Goal: Information Seeking & Learning: Learn about a topic

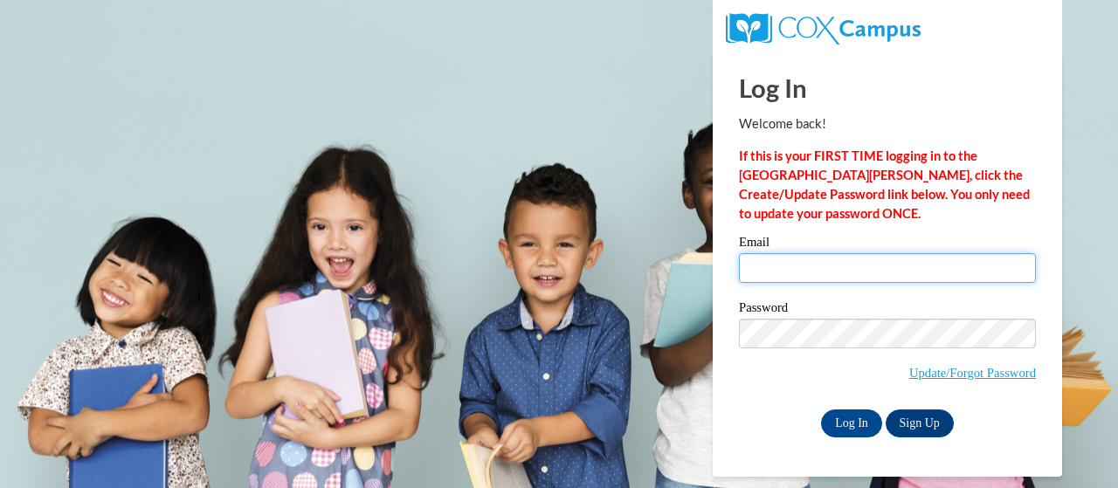
click at [870, 282] on input "Email" at bounding box center [887, 268] width 297 height 30
type input "drew.volkmann@muskegonorway.org"
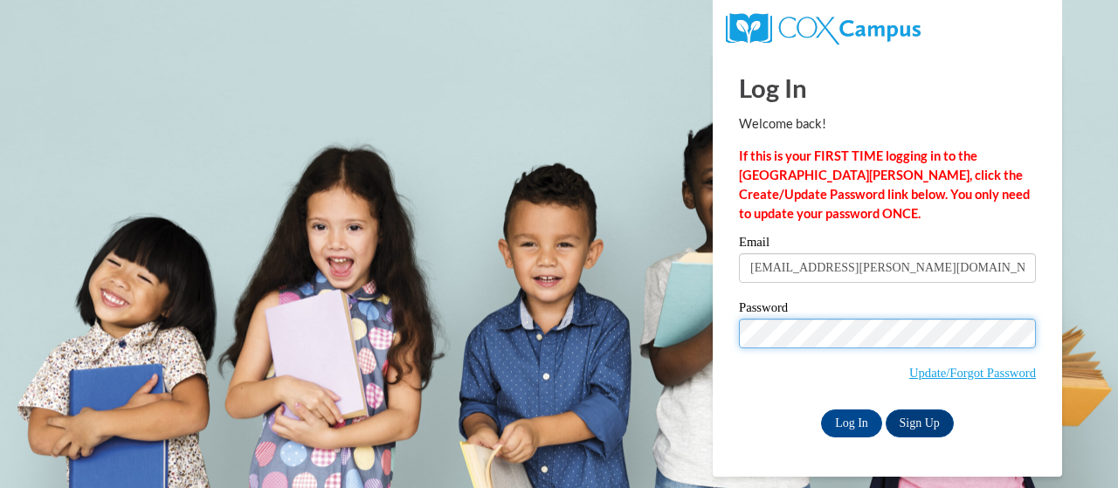
click at [821, 409] on input "Log In" at bounding box center [851, 423] width 61 height 28
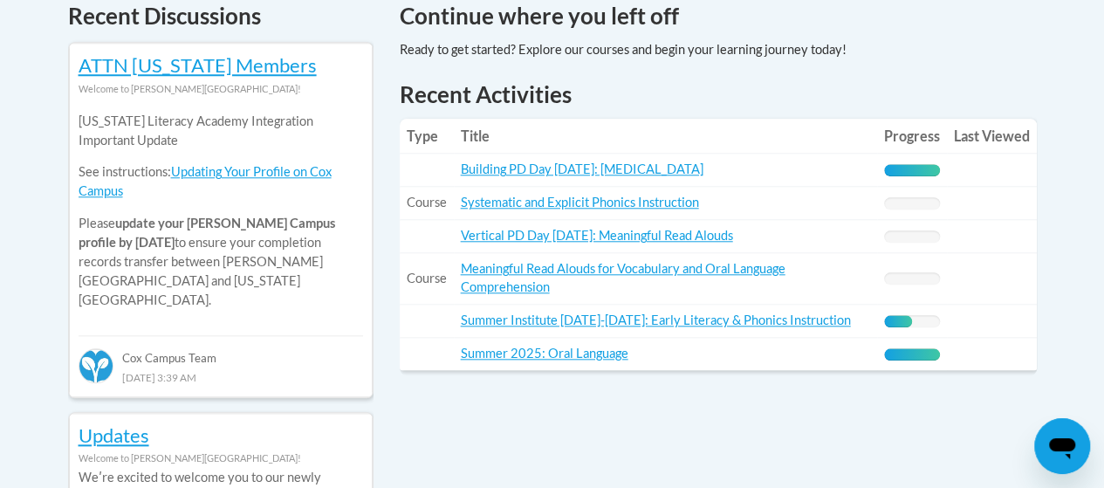
scroll to position [796, 0]
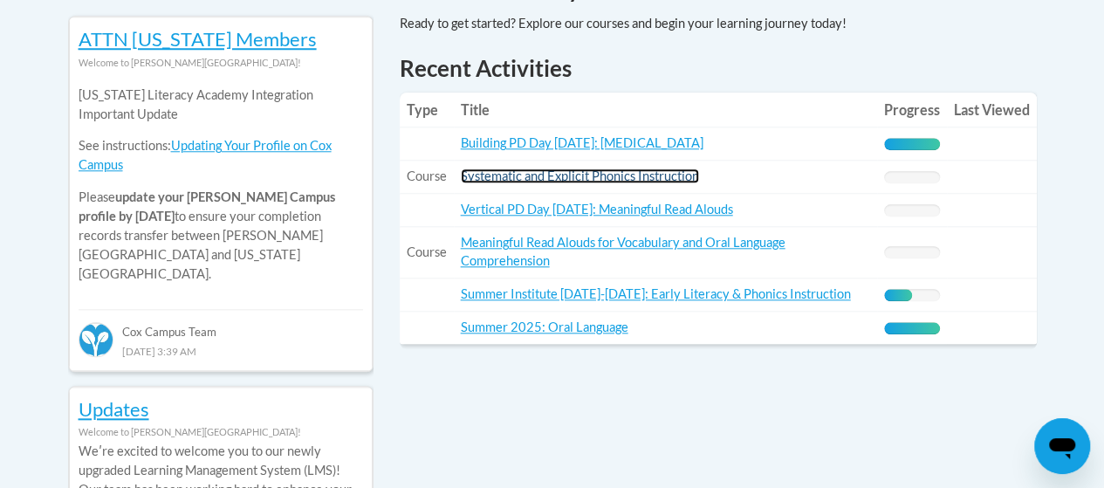
click at [646, 173] on link "Systematic and Explicit Phonics Instruction" at bounding box center [580, 176] width 238 height 15
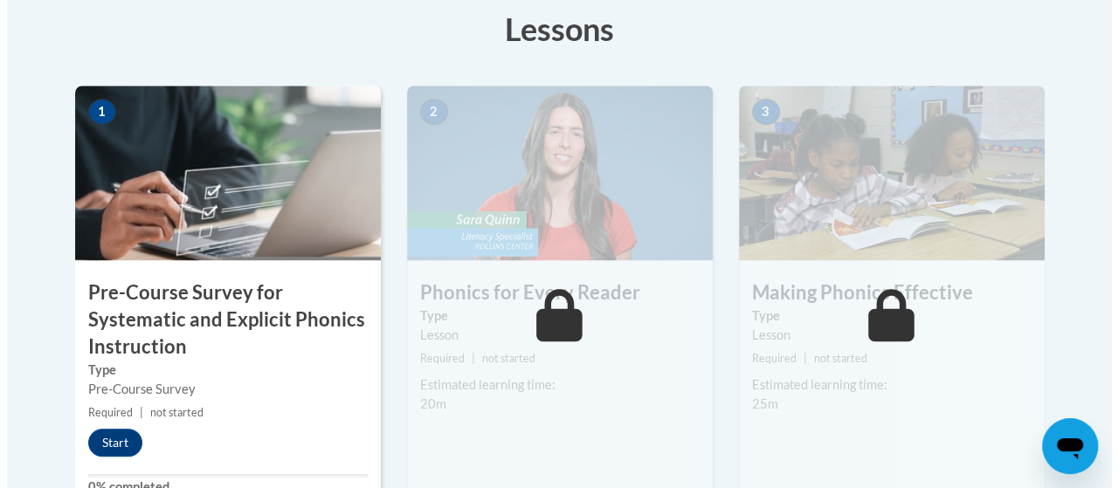
scroll to position [543, 0]
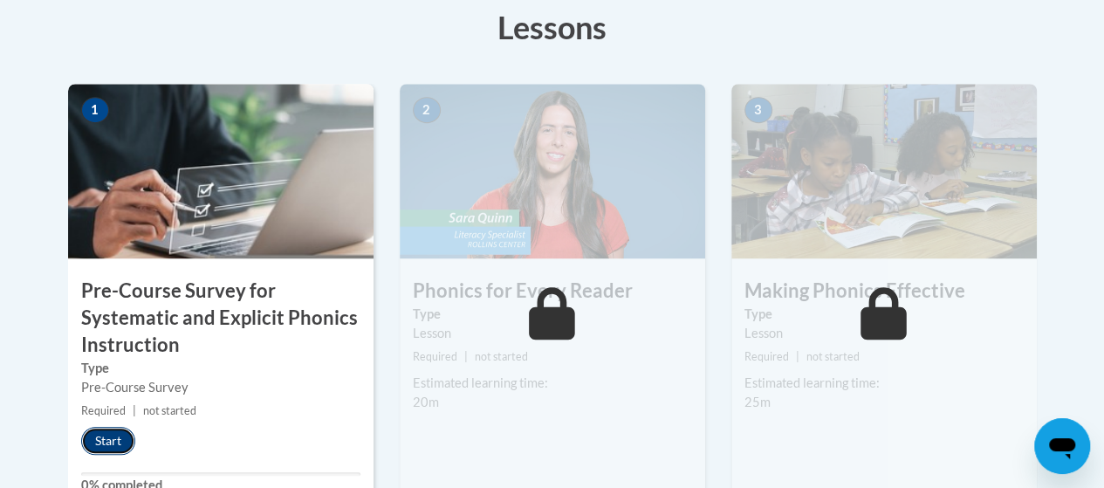
click at [113, 439] on button "Start" at bounding box center [108, 441] width 54 height 28
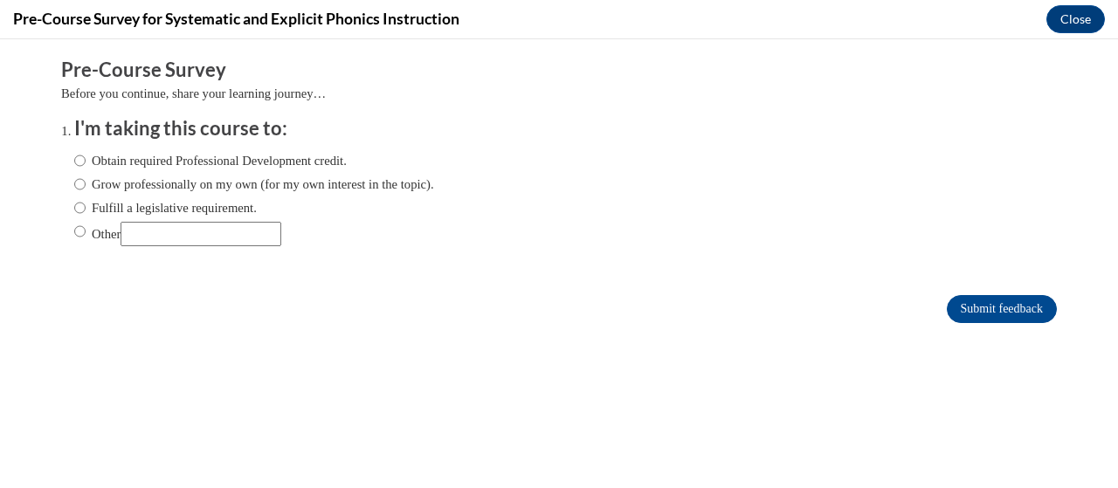
scroll to position [0, 0]
click at [169, 205] on label "Fulfill a legislative requirement." at bounding box center [165, 207] width 182 height 19
click at [86, 205] on input "Fulfill a legislative requirement." at bounding box center [79, 207] width 11 height 19
radio input "true"
click at [997, 295] on input "Submit feedback" at bounding box center [1001, 309] width 110 height 28
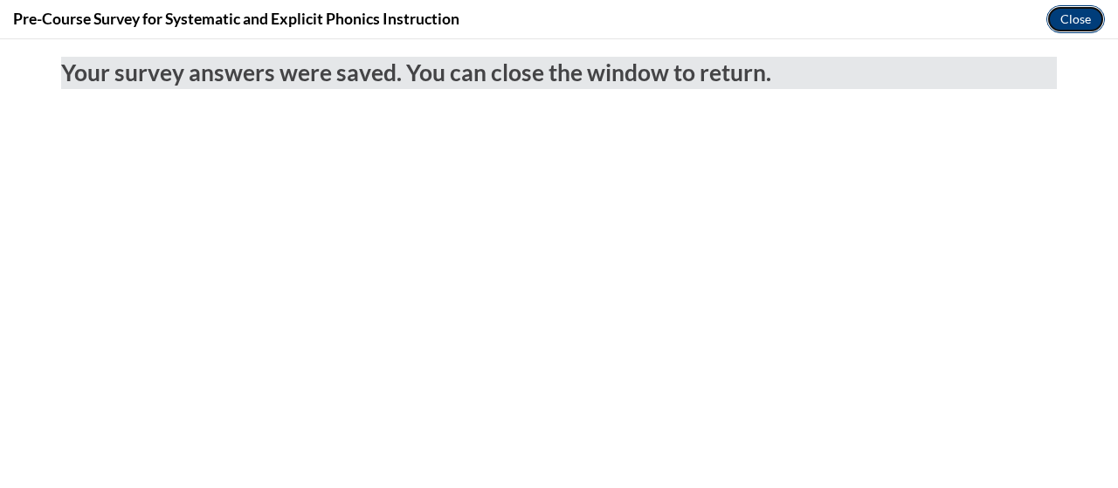
click at [1083, 19] on button "Close" at bounding box center [1075, 19] width 58 height 28
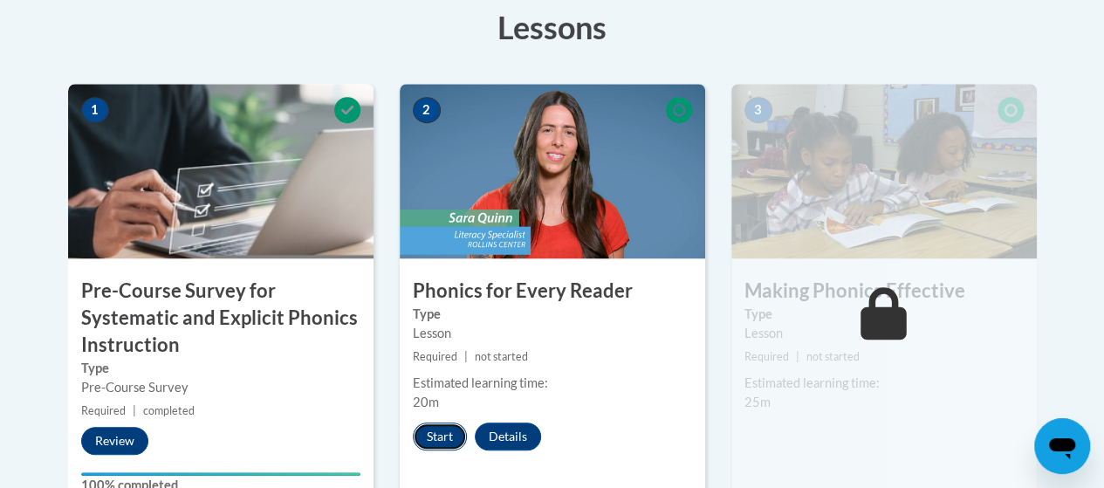
click at [430, 430] on button "Start" at bounding box center [440, 437] width 54 height 28
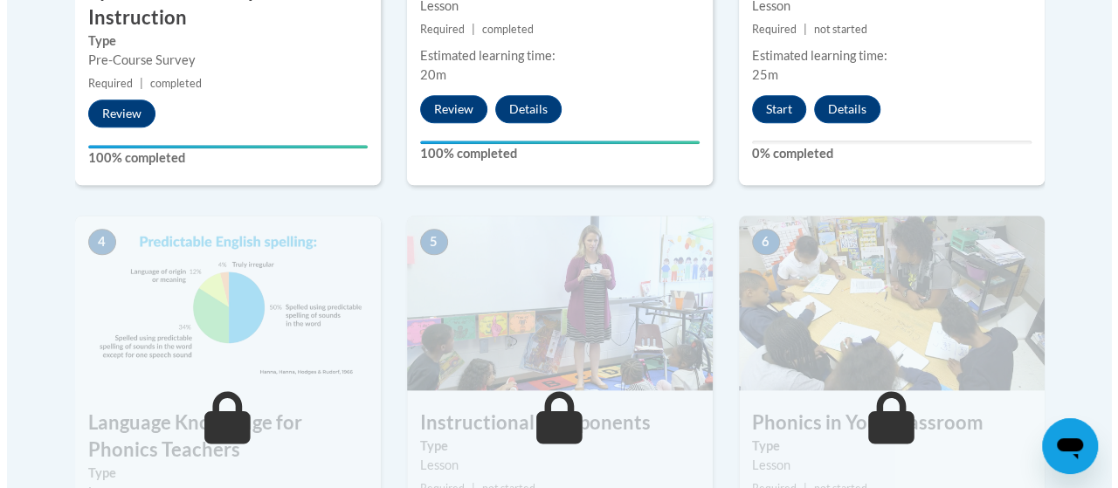
scroll to position [842, 0]
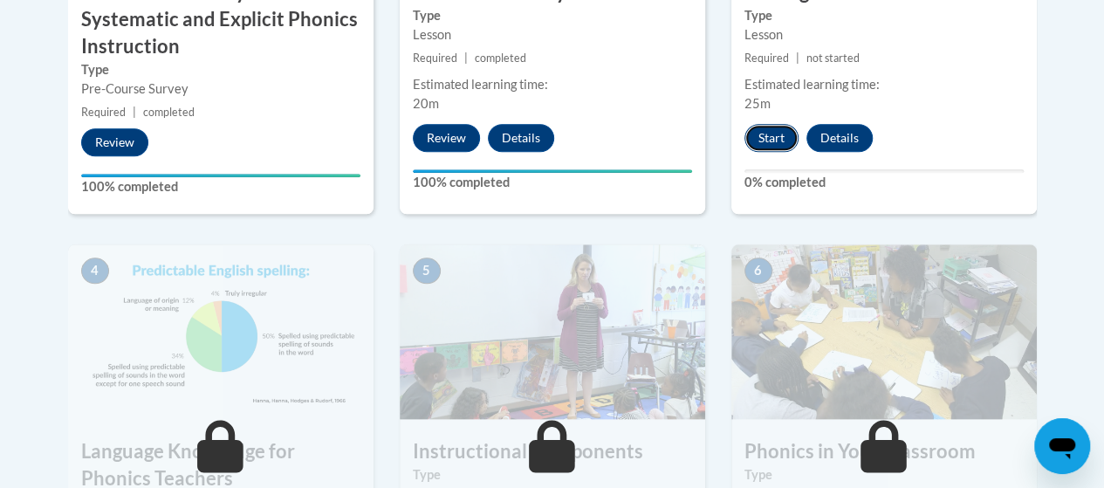
click at [769, 138] on button "Start" at bounding box center [772, 138] width 54 height 28
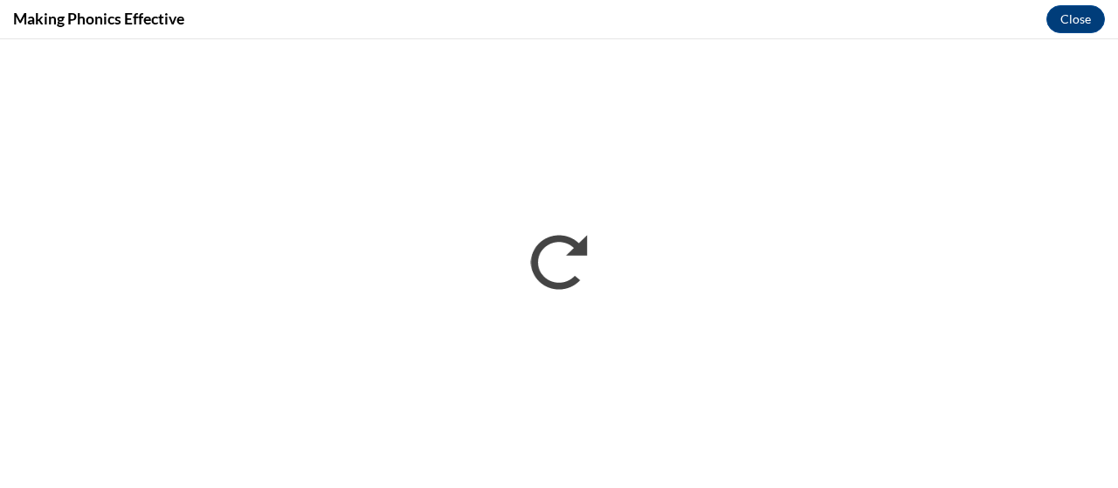
scroll to position [0, 0]
